Goal: Information Seeking & Learning: Learn about a topic

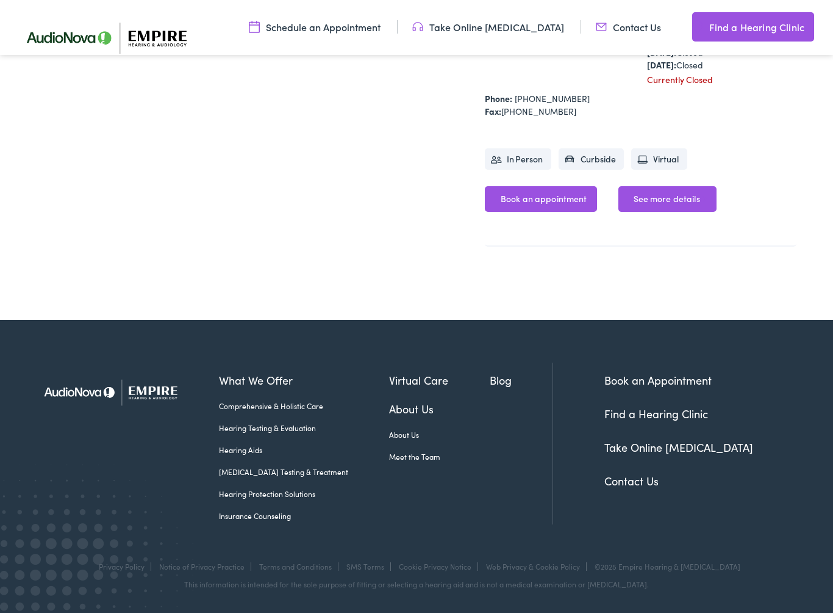
scroll to position [599, 0]
click at [260, 388] on link "What We Offer" at bounding box center [304, 380] width 171 height 16
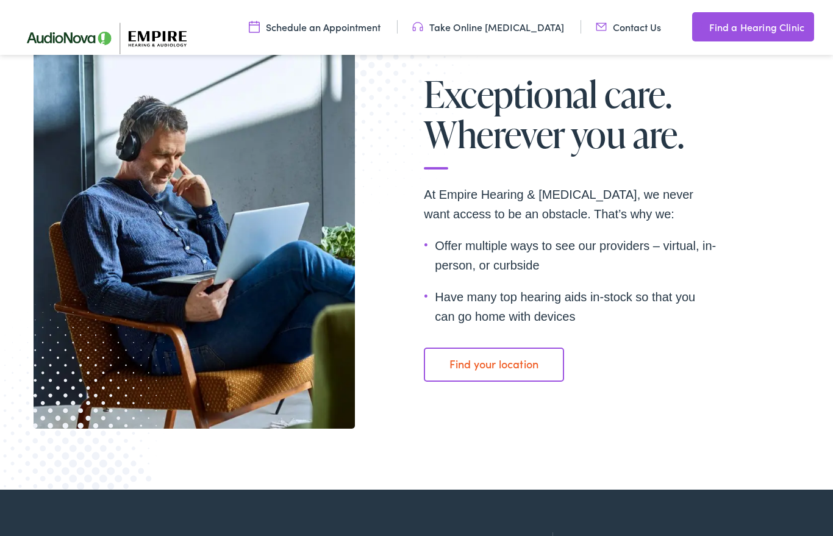
scroll to position [2022, 0]
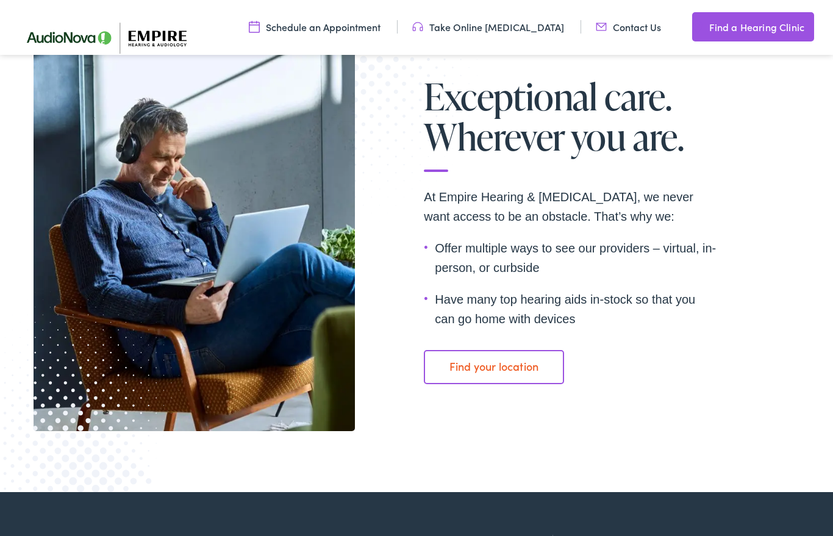
click at [505, 350] on link "Find your location" at bounding box center [494, 367] width 140 height 34
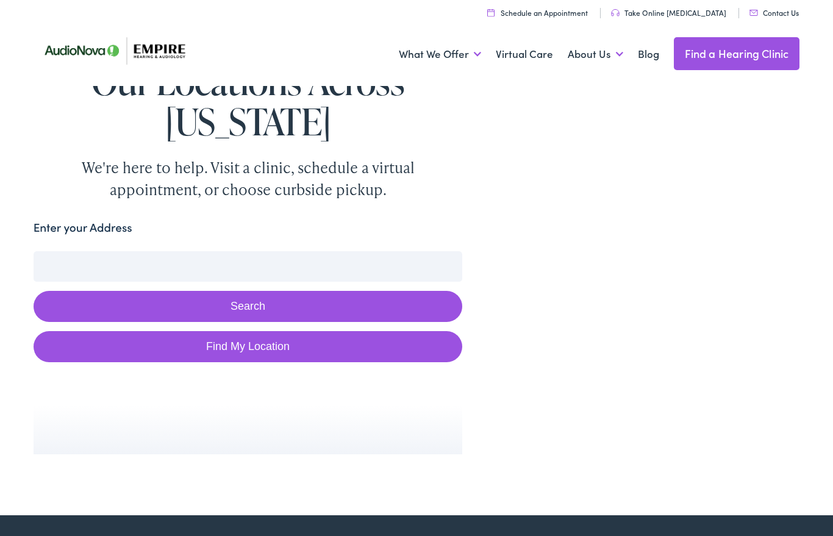
click at [742, 52] on link "Find a Hearing Clinic" at bounding box center [737, 53] width 126 height 33
click at [0, 0] on link "Insurance Counseling" at bounding box center [0, 0] width 0 height 0
